Goal: Task Accomplishment & Management: Use online tool/utility

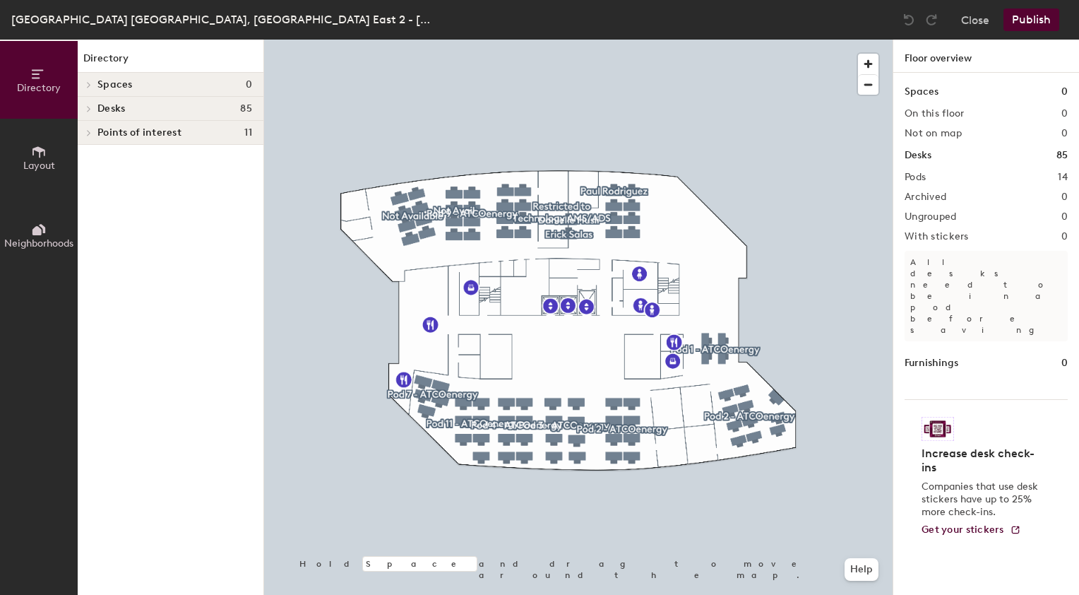
click at [91, 110] on icon at bounding box center [89, 108] width 6 height 7
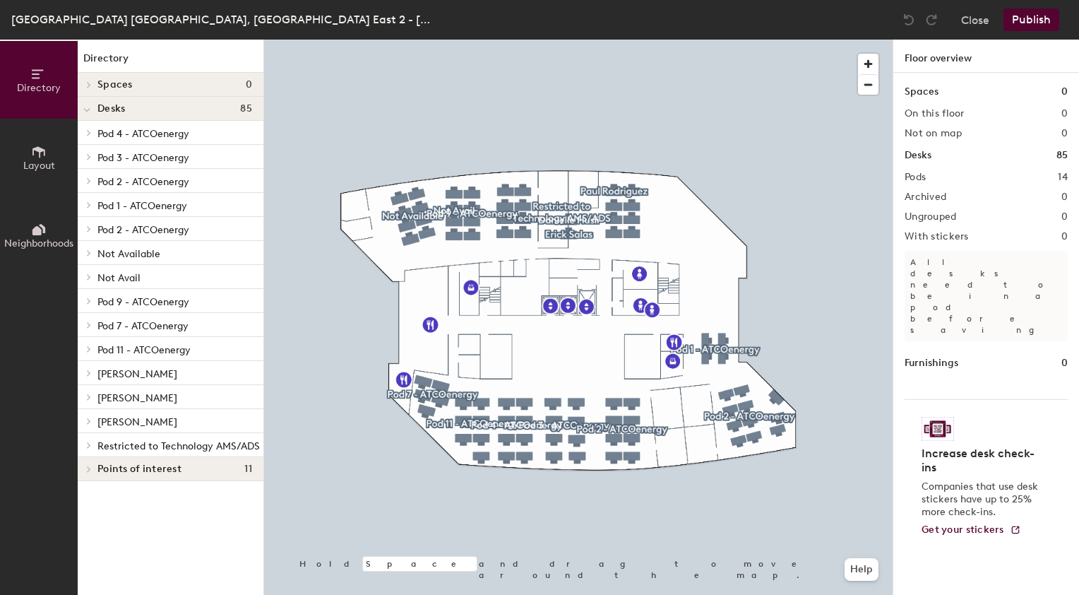
click at [129, 449] on span "Restricted to Technology AMS/ADS" at bounding box center [178, 446] width 162 height 12
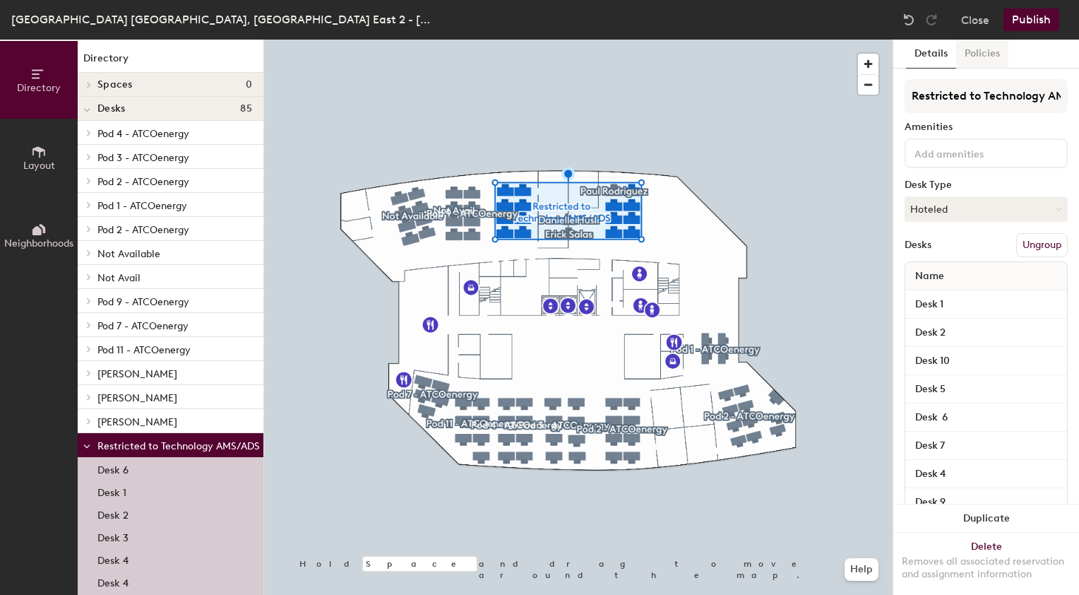
click at [980, 58] on button "Policies" at bounding box center [982, 54] width 52 height 29
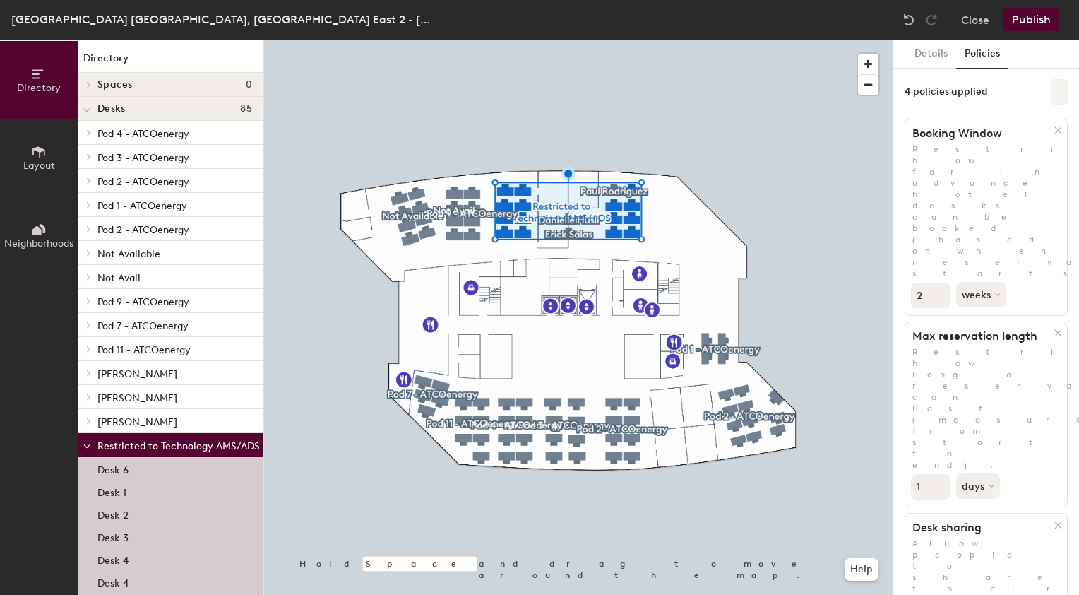
click at [1058, 95] on icon at bounding box center [1059, 91] width 7 height 7
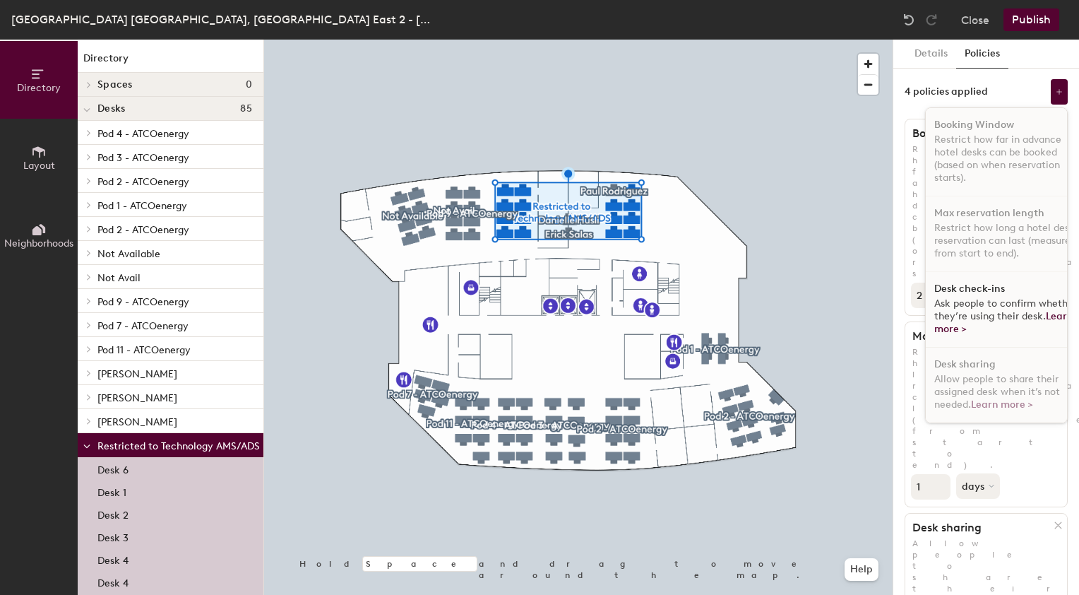
click at [958, 295] on div "Desk check-ins Ask people to confirm whether they’re using their desk. Learn mo…" at bounding box center [1007, 310] width 162 height 76
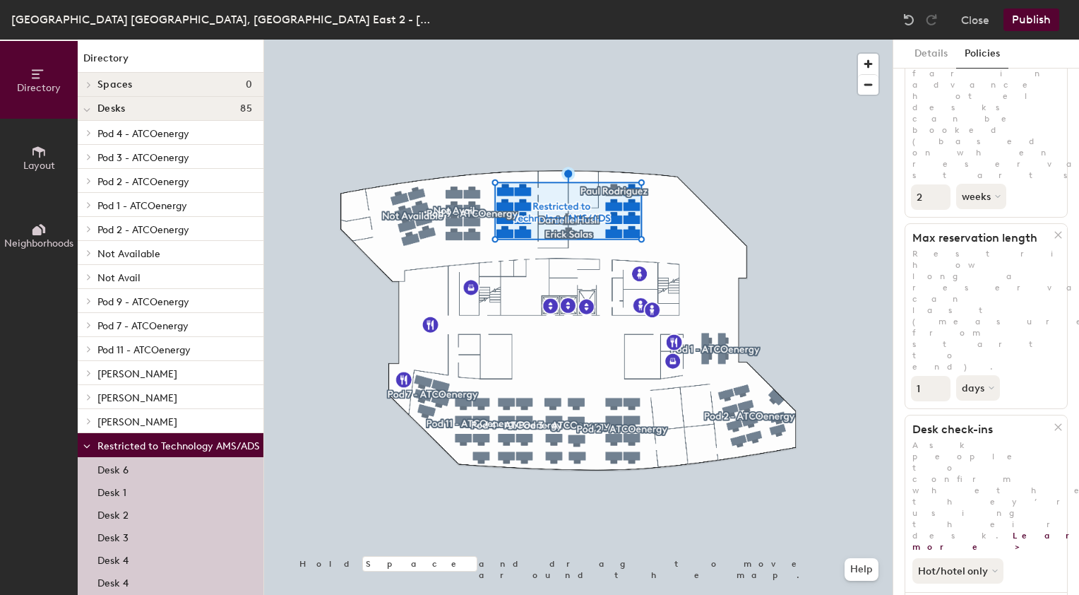
scroll to position [101, 0]
click at [989, 555] on button "Hot/hotel only" at bounding box center [960, 567] width 94 height 25
click at [952, 590] on div "All desk types" at bounding box center [956, 598] width 87 height 17
click at [1041, 550] on div "All desk types" at bounding box center [987, 565] width 162 height 31
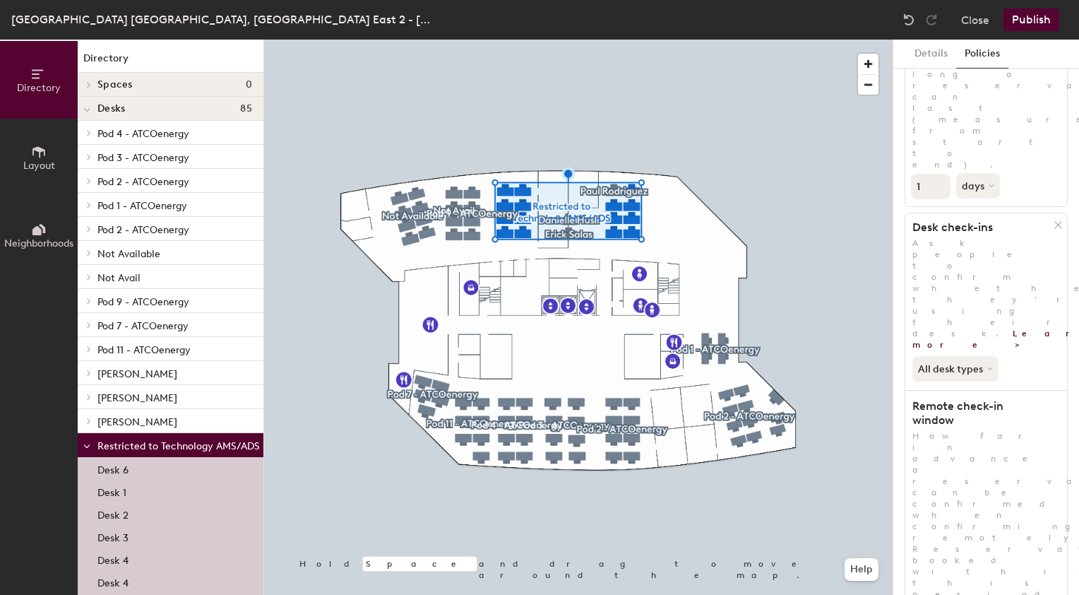
scroll to position [0, 0]
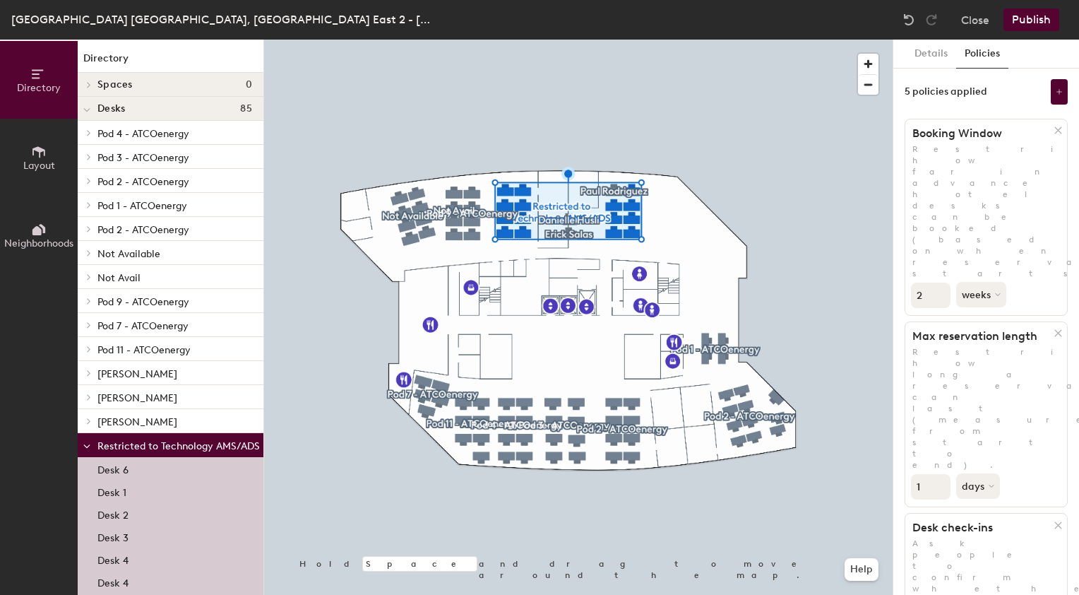
click at [1031, 23] on button "Publish" at bounding box center [1032, 19] width 56 height 23
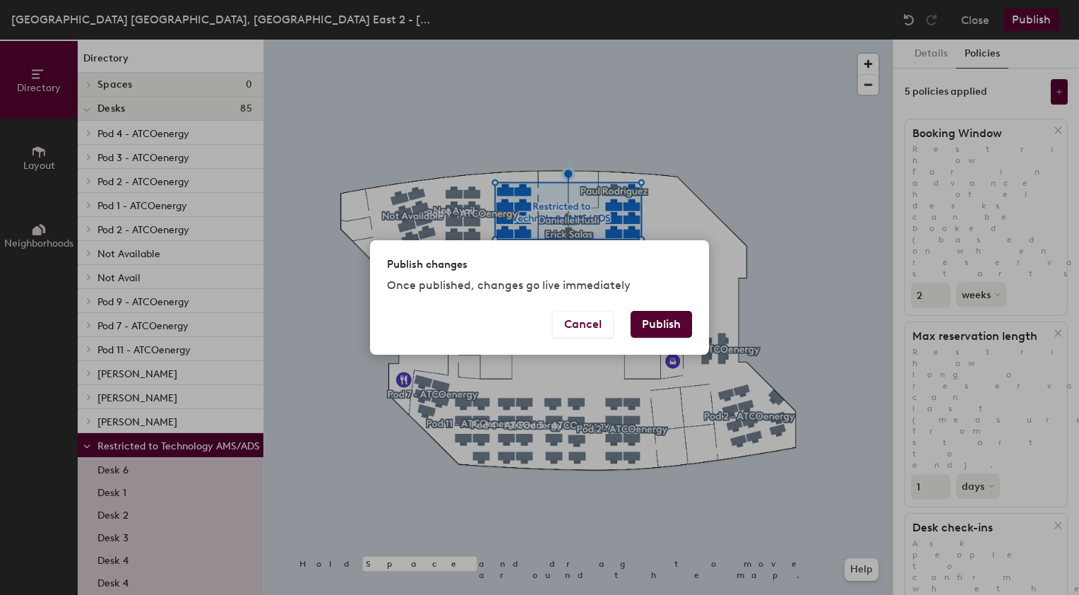
click at [668, 318] on button "Publish" at bounding box center [661, 324] width 61 height 27
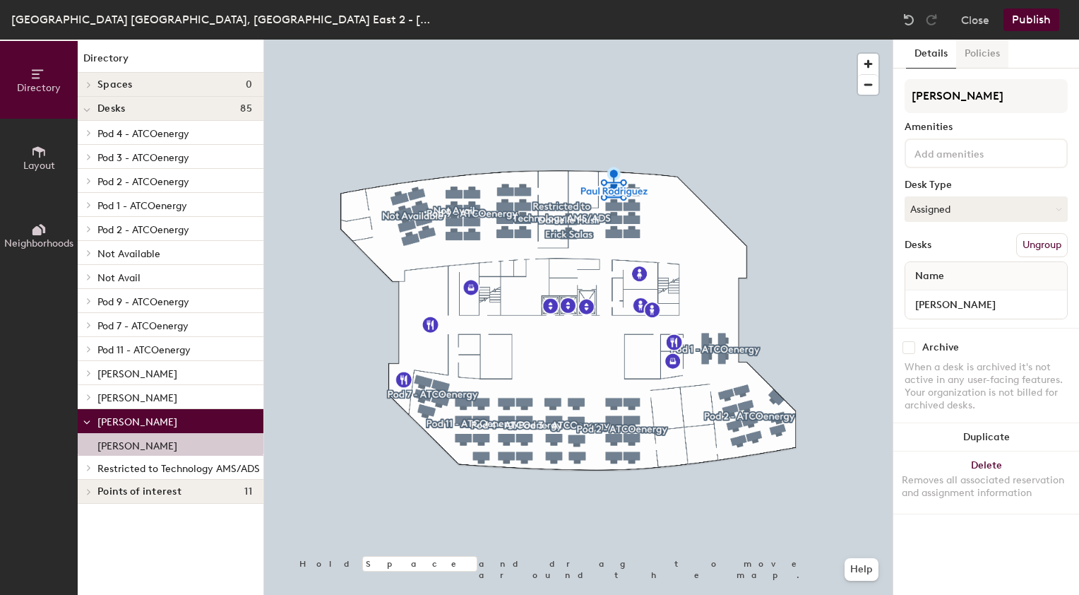
click at [976, 58] on button "Policies" at bounding box center [982, 54] width 52 height 29
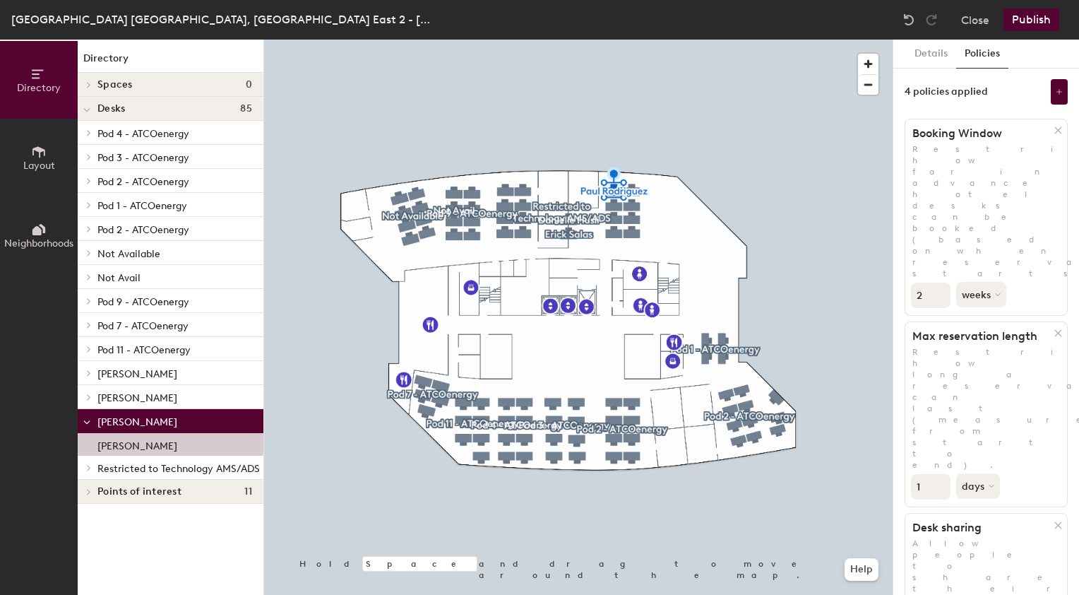
click at [123, 473] on span "Restricted to Technology AMS/ADS" at bounding box center [178, 469] width 162 height 12
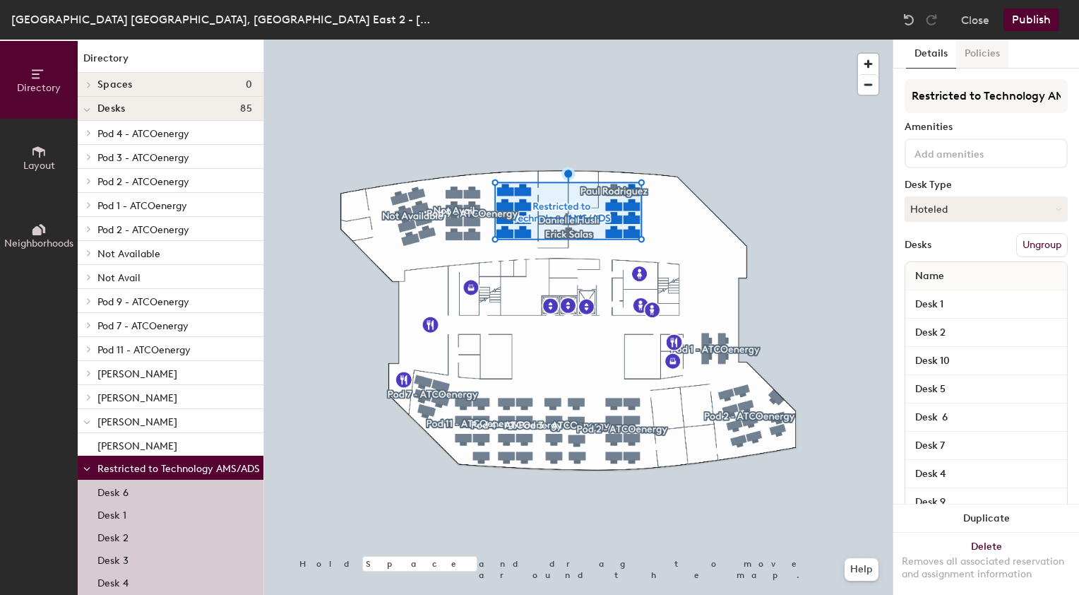
click at [973, 54] on button "Policies" at bounding box center [982, 54] width 52 height 29
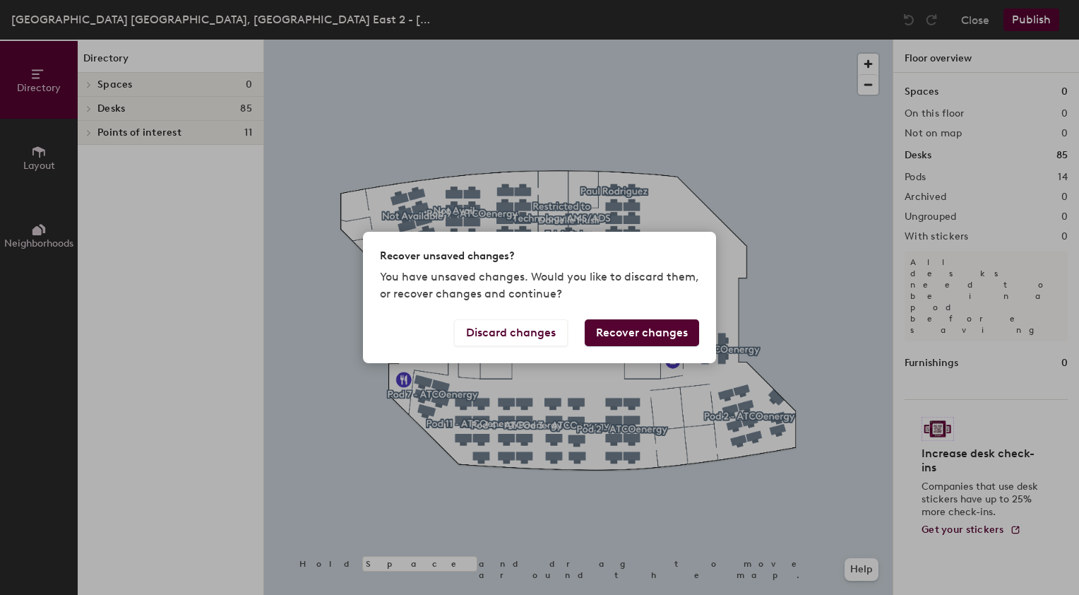
click at [629, 332] on button "Recover changes" at bounding box center [642, 332] width 114 height 27
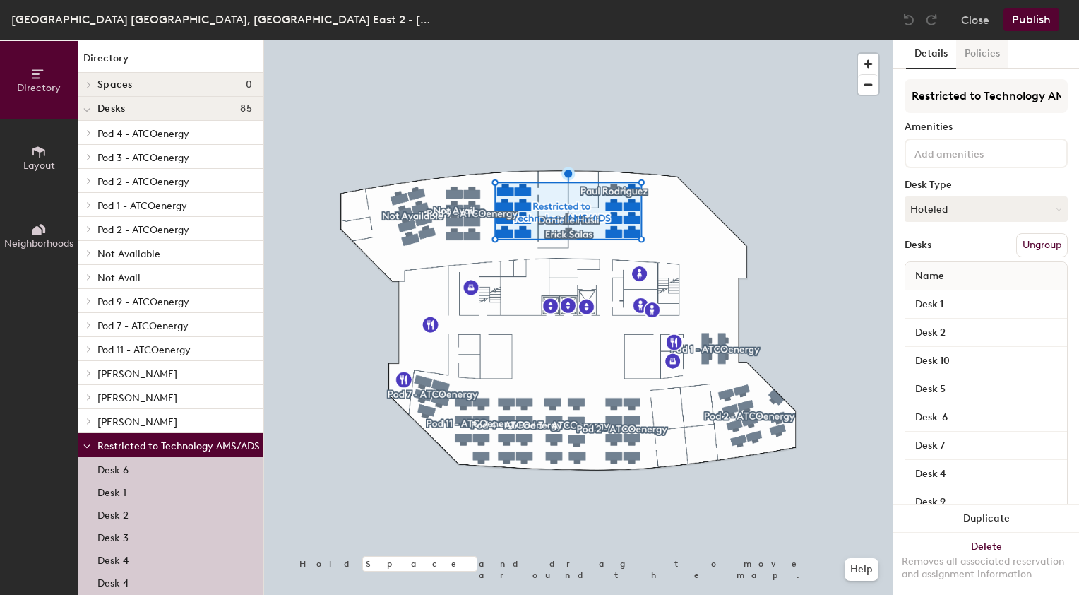
click at [986, 59] on button "Policies" at bounding box center [982, 54] width 52 height 29
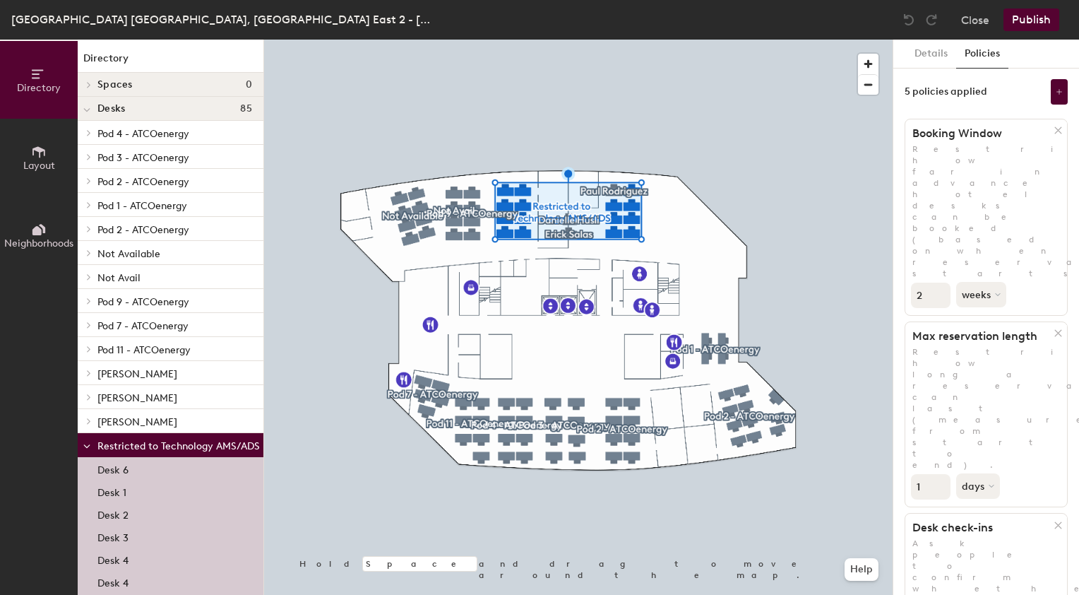
scroll to position [300, 0]
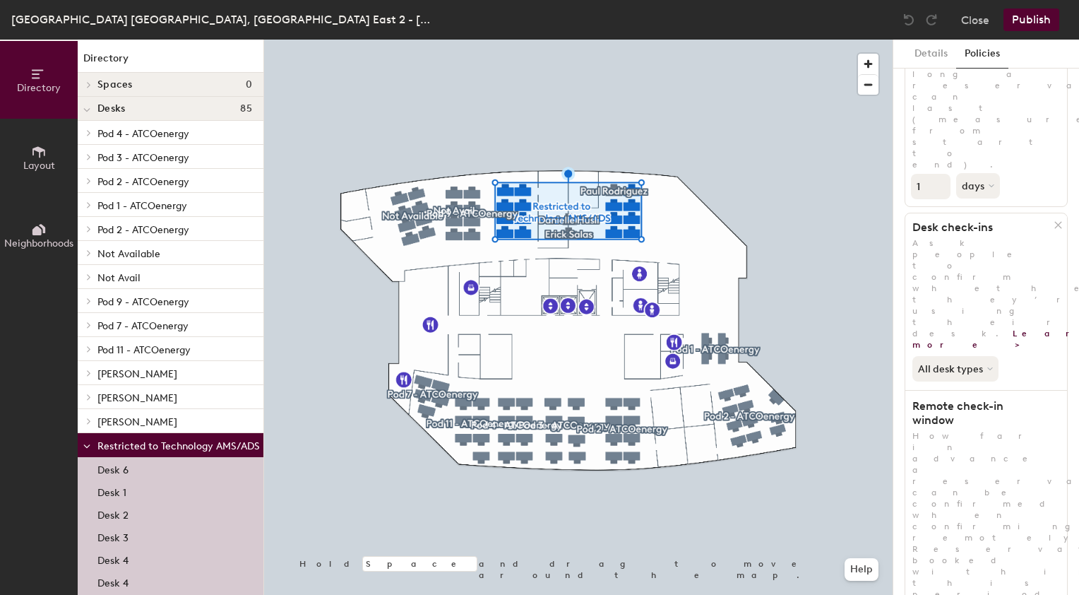
click at [368, 27] on div "ATCO Park Calgary, ATCO Park East 2 - Rumi Close Publish" at bounding box center [539, 20] width 1079 height 40
